Goal: Task Accomplishment & Management: Use online tool/utility

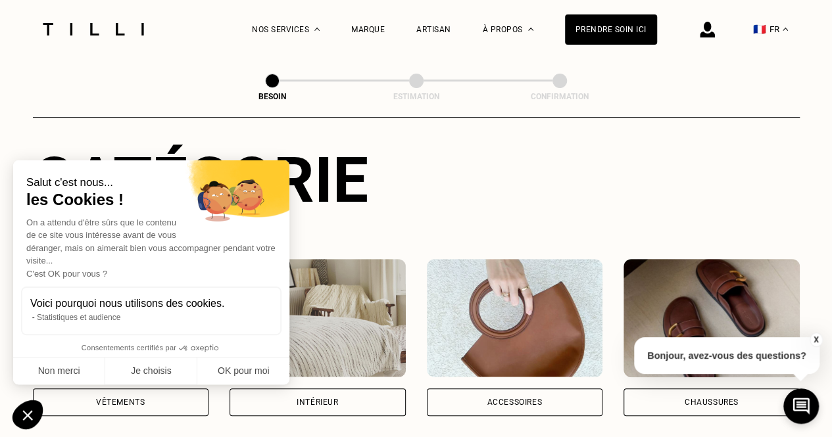
scroll to position [134, 0]
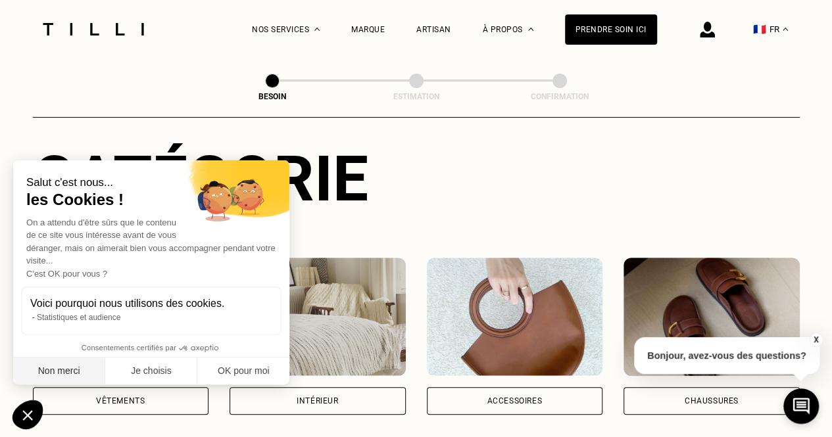
click at [80, 365] on button "Non merci" at bounding box center [59, 372] width 92 height 28
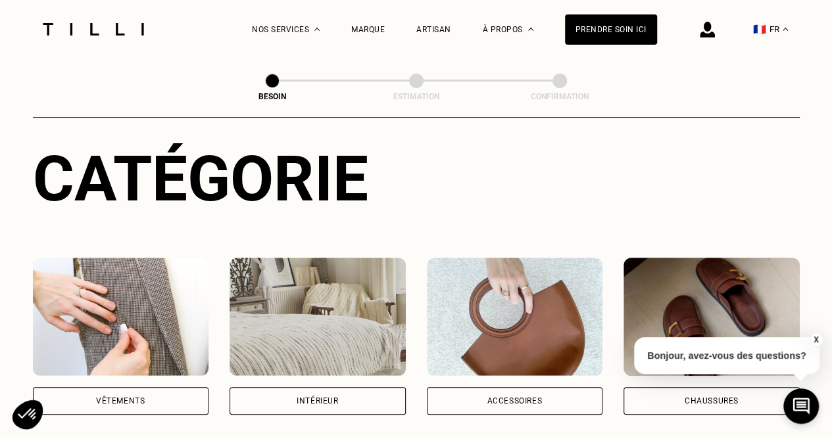
scroll to position [189, 0]
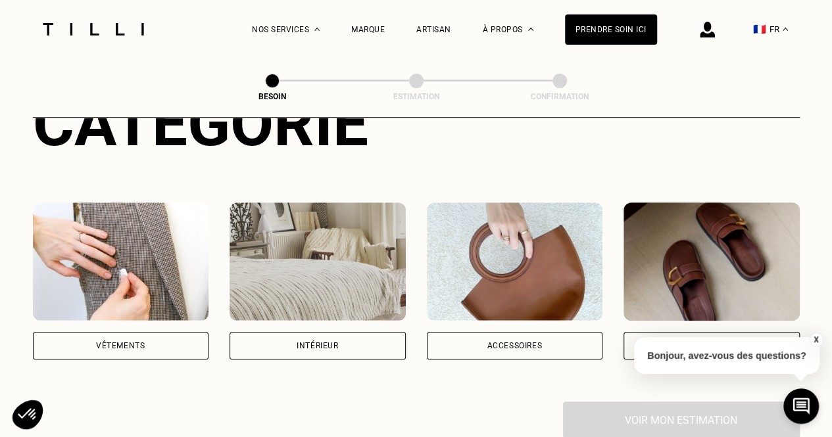
click at [163, 332] on div "Vêtements" at bounding box center [121, 346] width 176 height 28
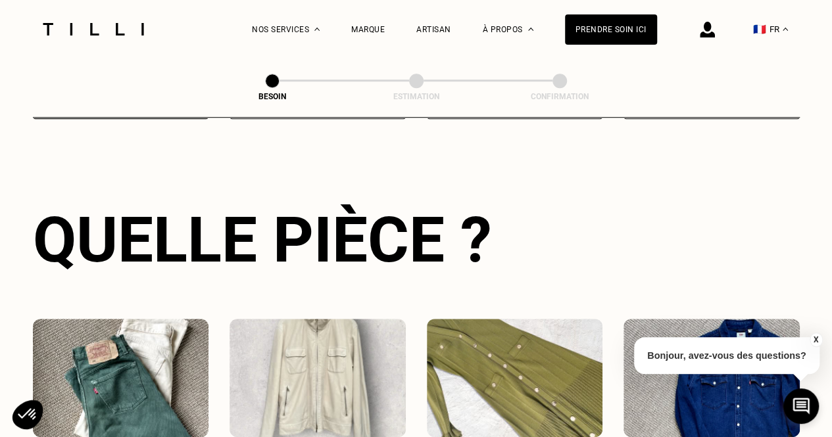
scroll to position [574, 0]
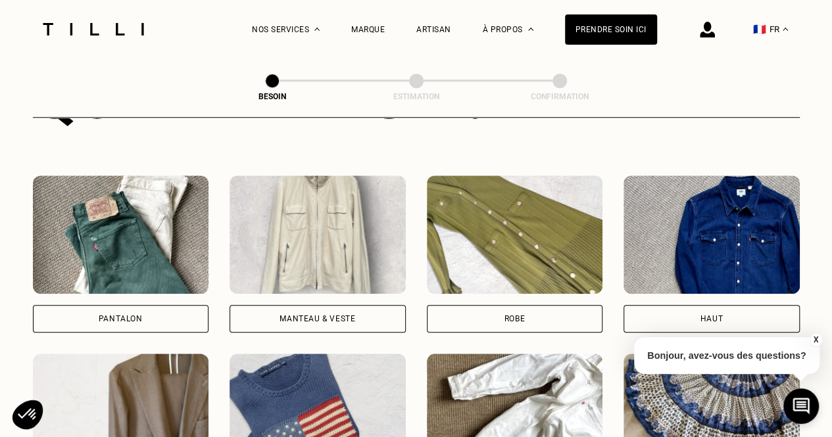
click at [157, 307] on div "Pantalon" at bounding box center [121, 319] width 176 height 28
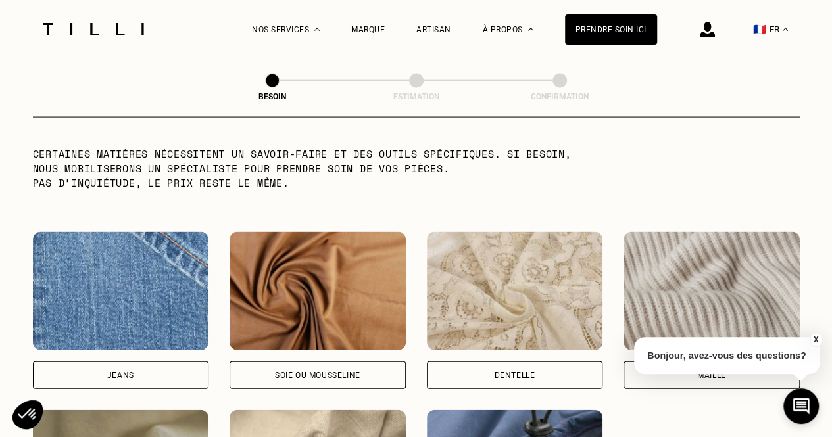
scroll to position [1317, 0]
click at [146, 368] on div "Jeans" at bounding box center [121, 375] width 176 height 28
select select "FR"
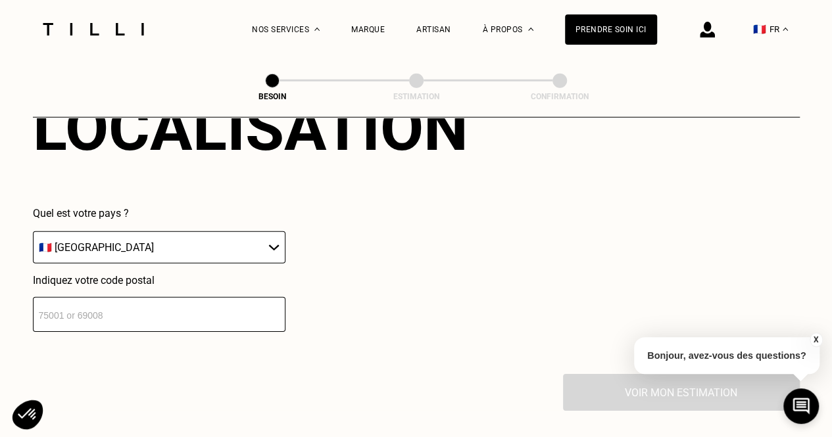
scroll to position [1878, 0]
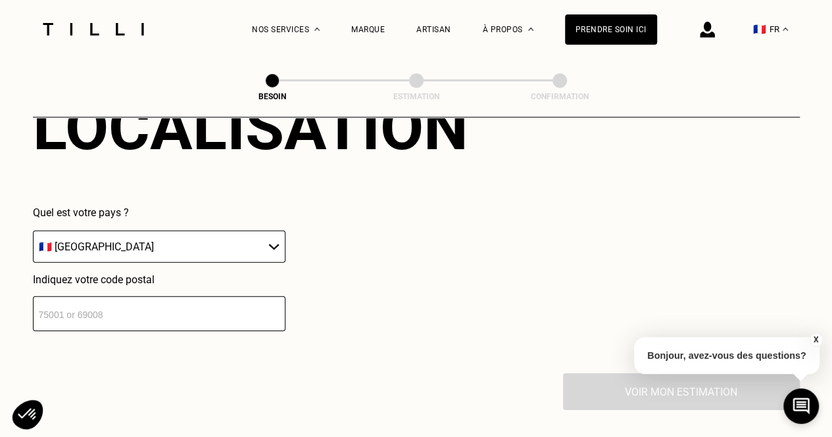
click at [209, 299] on input "number" at bounding box center [159, 314] width 253 height 35
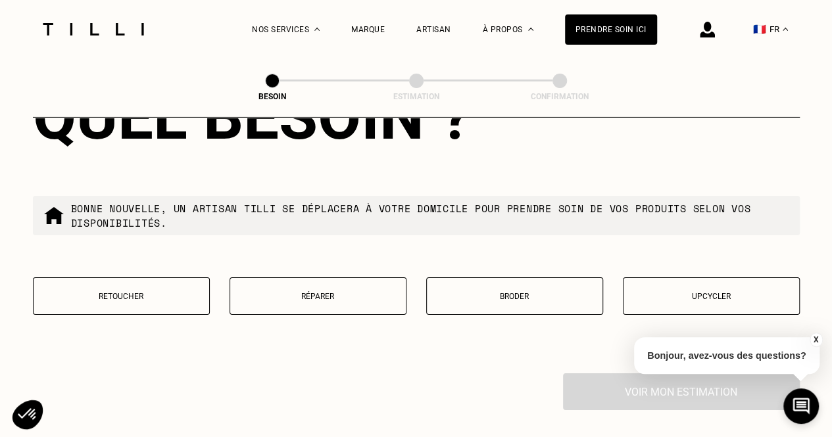
scroll to position [2213, 0]
type input "92160"
click at [322, 281] on button "Réparer" at bounding box center [318, 296] width 177 height 37
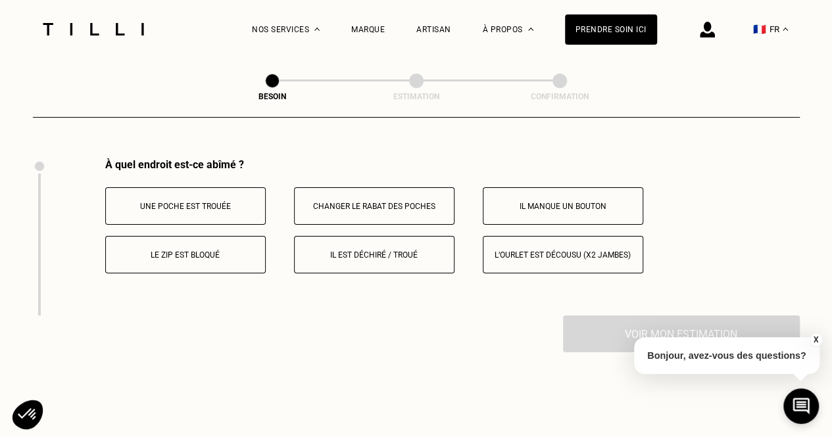
scroll to position [2431, 0]
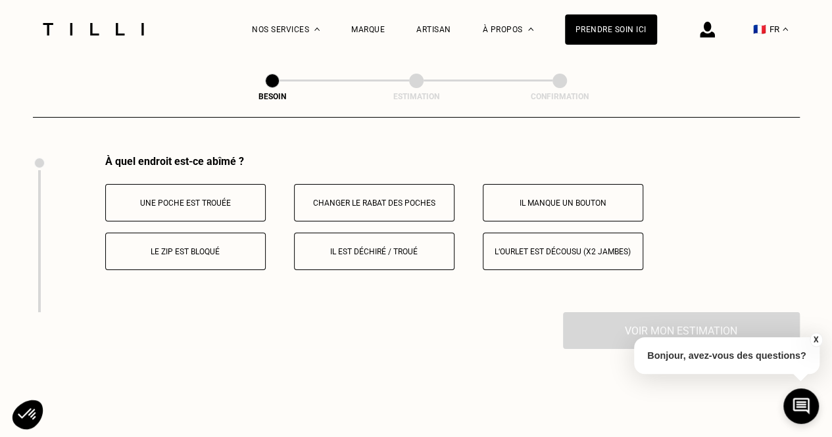
click at [308, 253] on button "Il est déchiré / troué" at bounding box center [374, 251] width 161 height 37
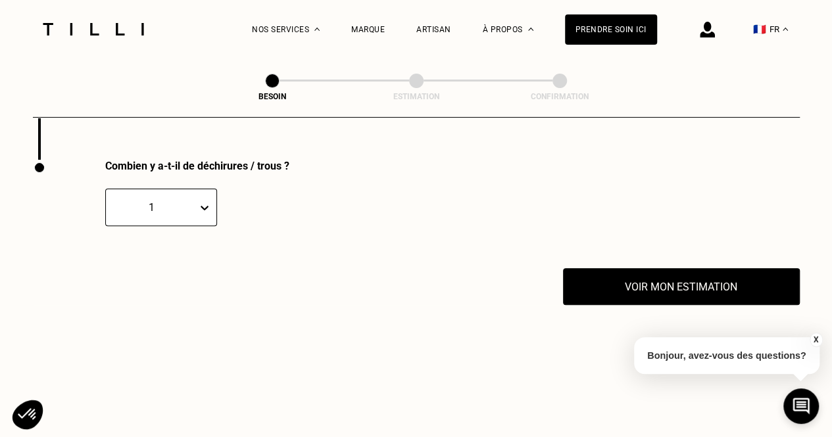
scroll to position [2589, 0]
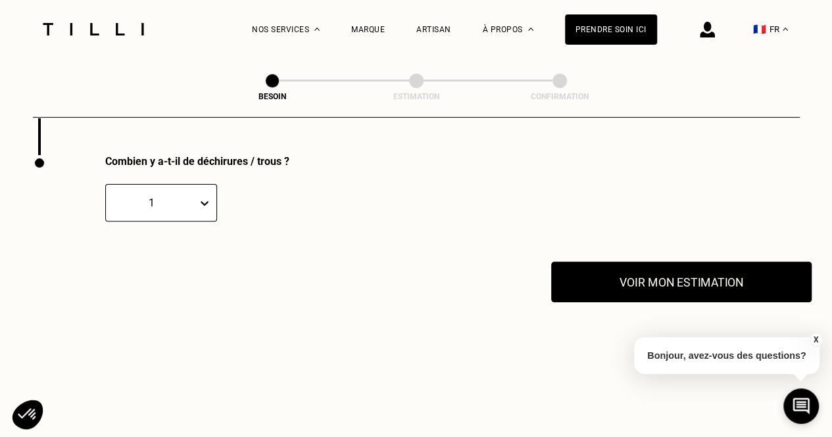
click at [597, 285] on button "Voir mon estimation" at bounding box center [681, 282] width 261 height 41
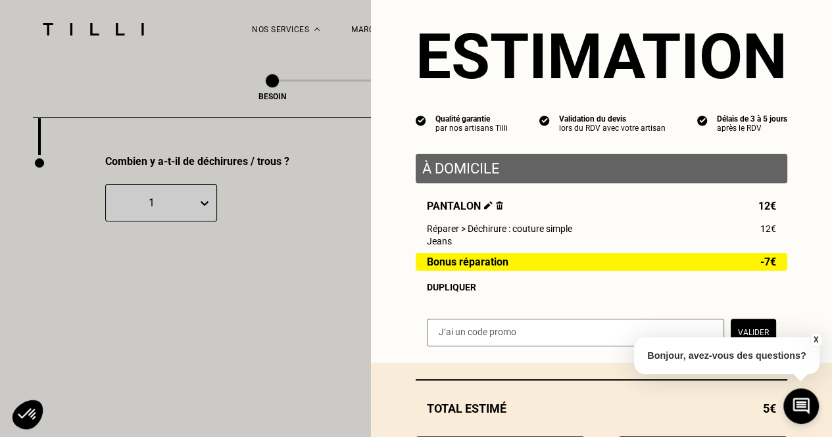
scroll to position [23, 0]
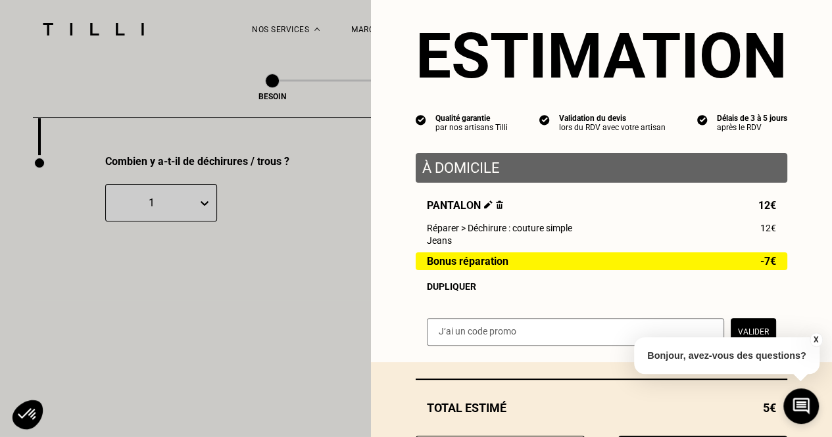
click at [816, 339] on button "X" at bounding box center [815, 340] width 13 height 14
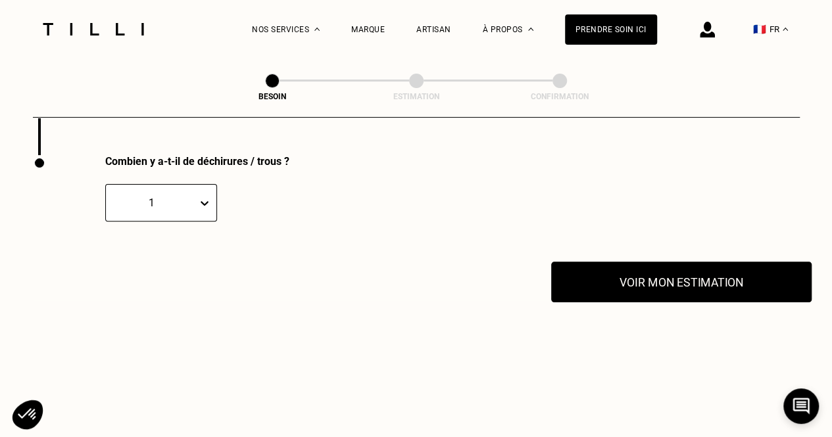
click at [675, 274] on button "Voir mon estimation" at bounding box center [681, 282] width 261 height 41
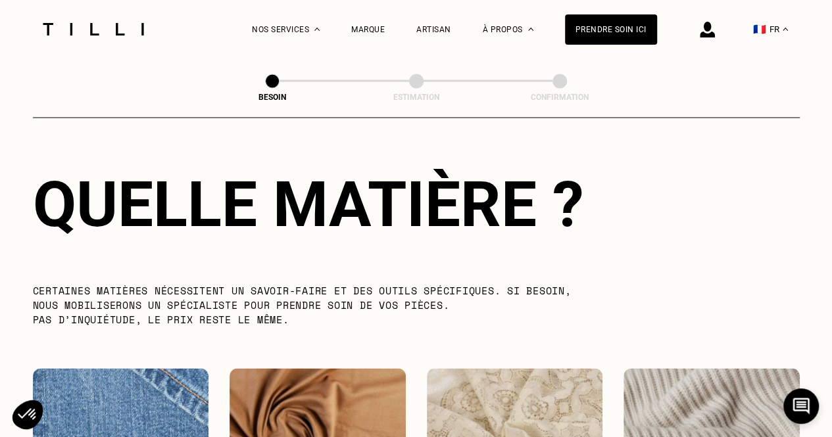
scroll to position [1150, 0]
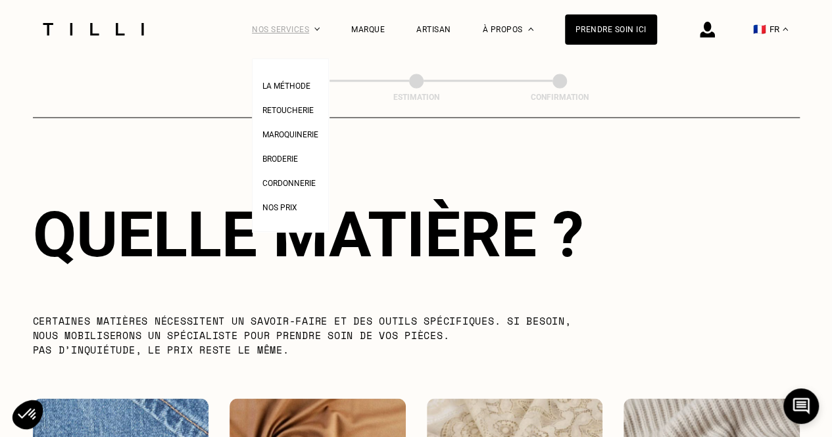
click at [320, 24] on div "Nos services" at bounding box center [286, 29] width 68 height 59
click at [305, 110] on span "Retoucherie" at bounding box center [287, 110] width 51 height 9
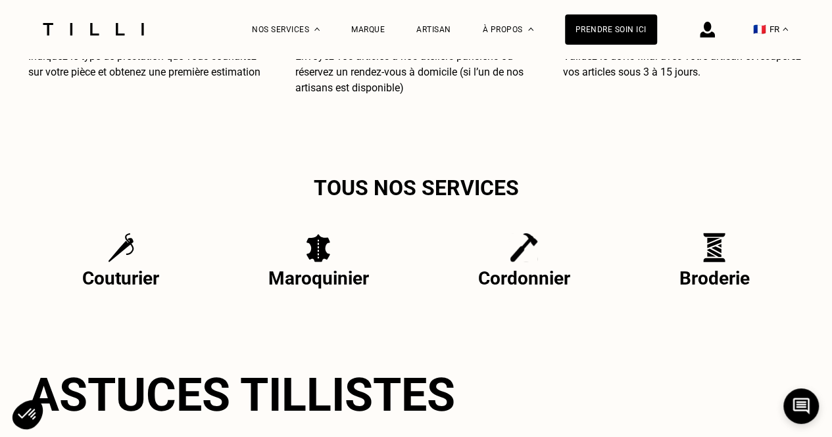
scroll to position [2633, 0]
